Goal: Check status: Check status

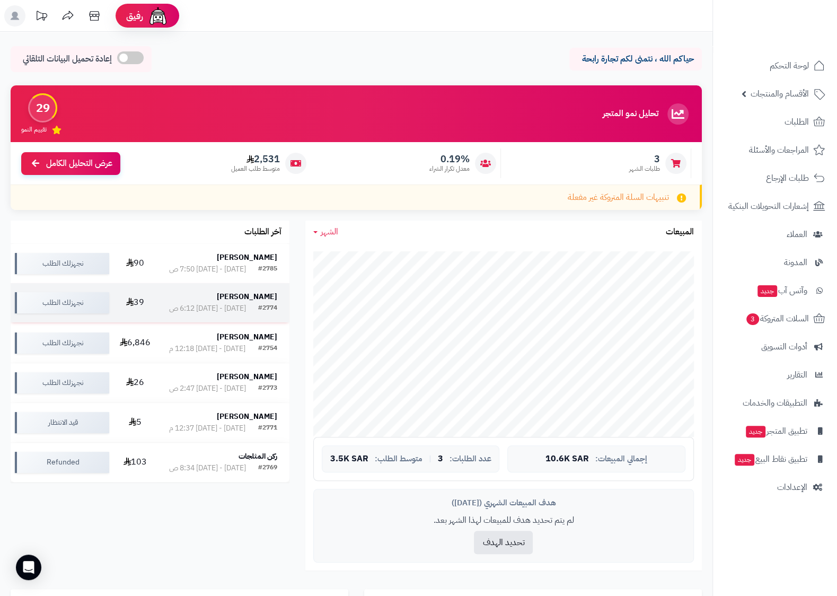
click at [228, 299] on div "[PERSON_NAME]" at bounding box center [223, 296] width 108 height 11
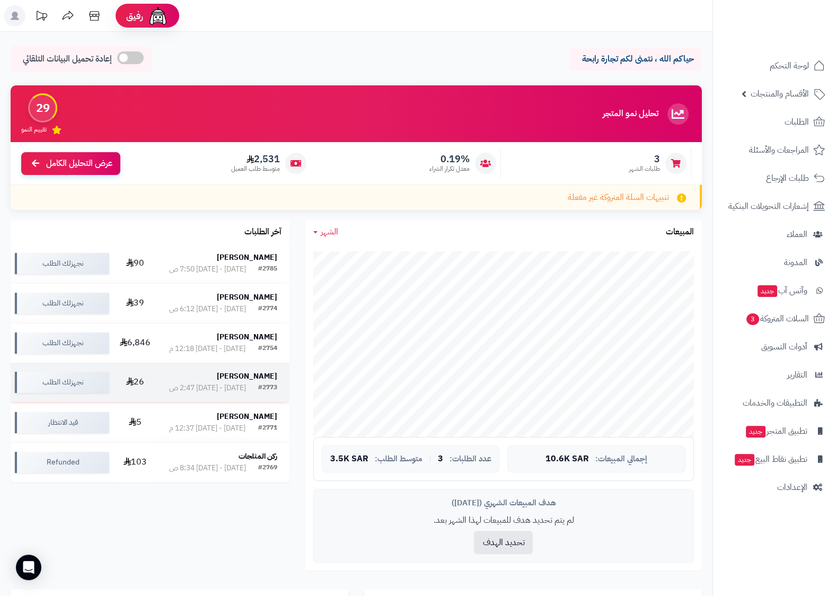
click at [256, 383] on div "[PERSON_NAME]" at bounding box center [223, 377] width 108 height 12
click at [201, 258] on div "[PERSON_NAME]" at bounding box center [223, 257] width 108 height 11
